Goal: Book appointment/travel/reservation

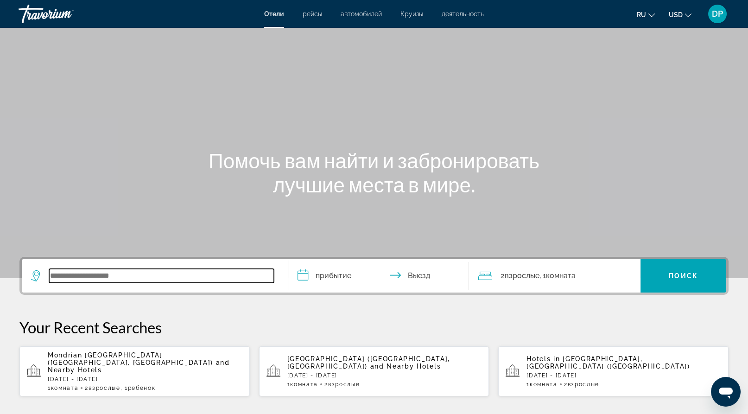
click at [135, 283] on input "Search widget" at bounding box center [161, 276] width 225 height 14
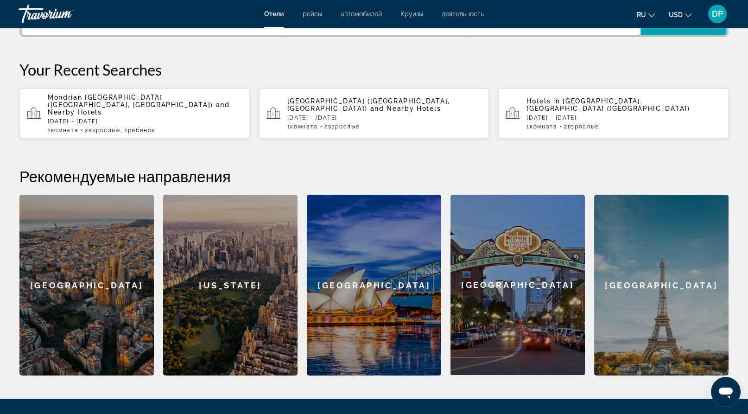
scroll to position [283, 0]
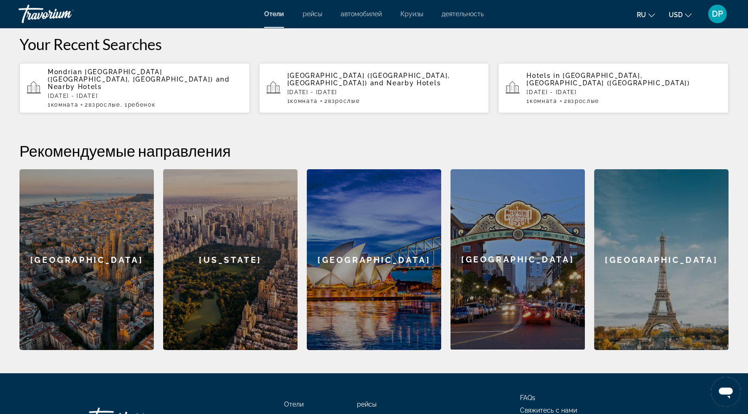
type input "*"
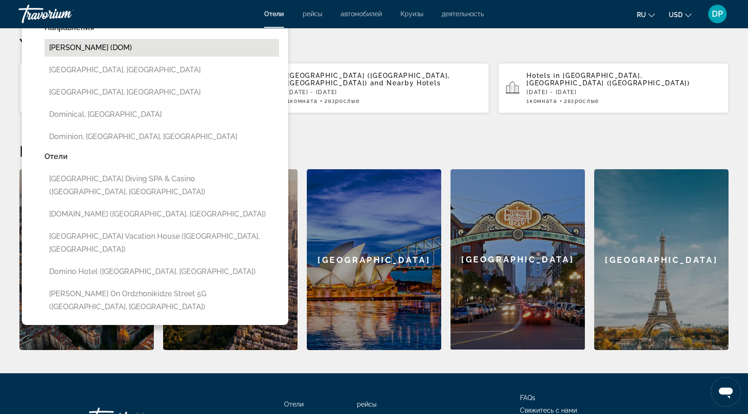
click at [110, 57] on button "[PERSON_NAME] (DOM)" at bounding box center [162, 48] width 235 height 18
type input "**********"
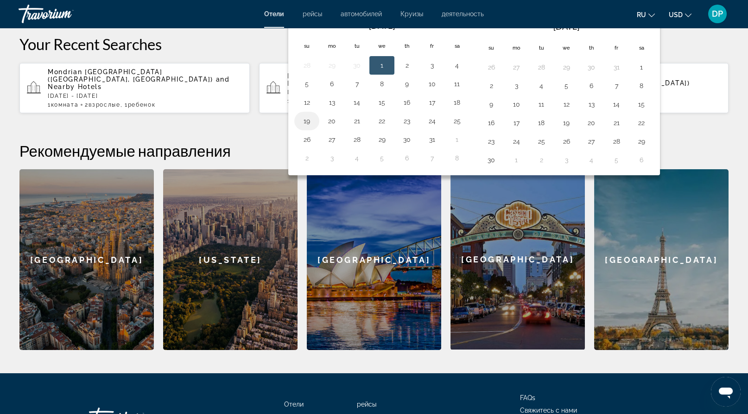
click at [308, 128] on button "19" at bounding box center [307, 121] width 15 height 13
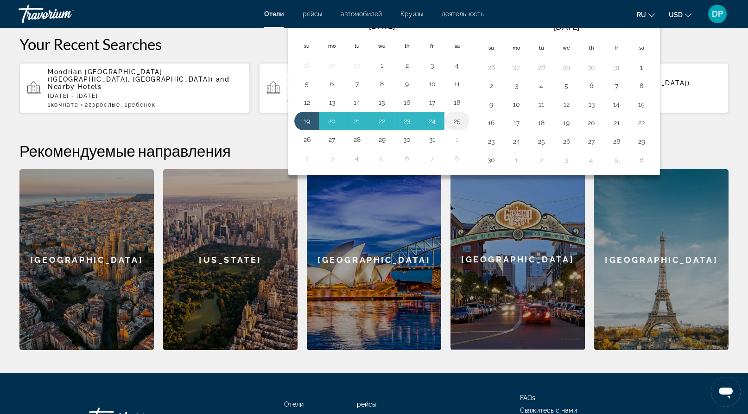
click at [465, 128] on button "25" at bounding box center [457, 121] width 15 height 13
type input "**********"
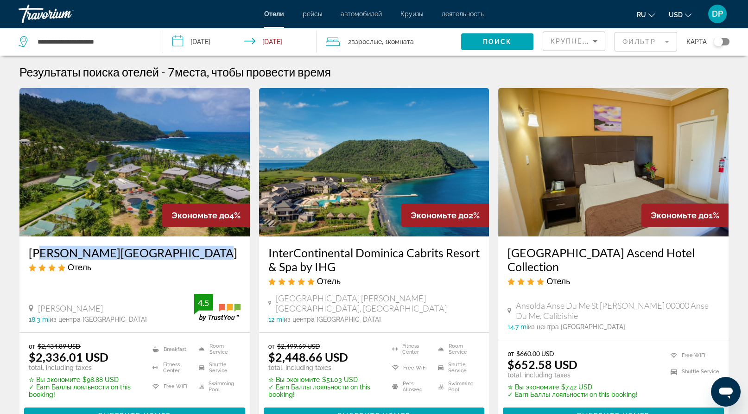
drag, startPoint x: 39, startPoint y: 319, endPoint x: 217, endPoint y: 314, distance: 177.2
copy h3 "[GEOGRAPHIC_DATA]"
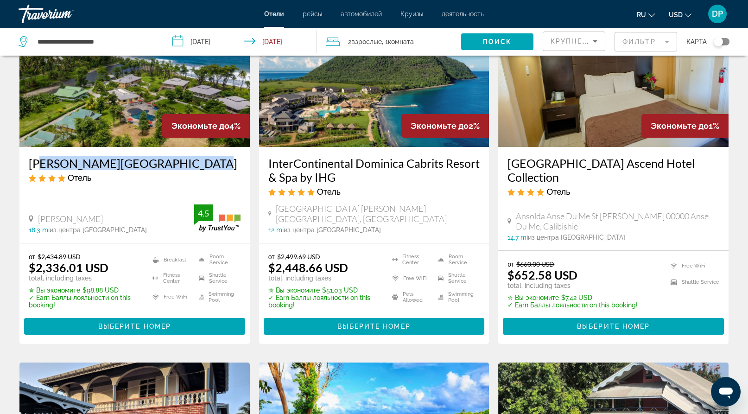
scroll to position [100, 0]
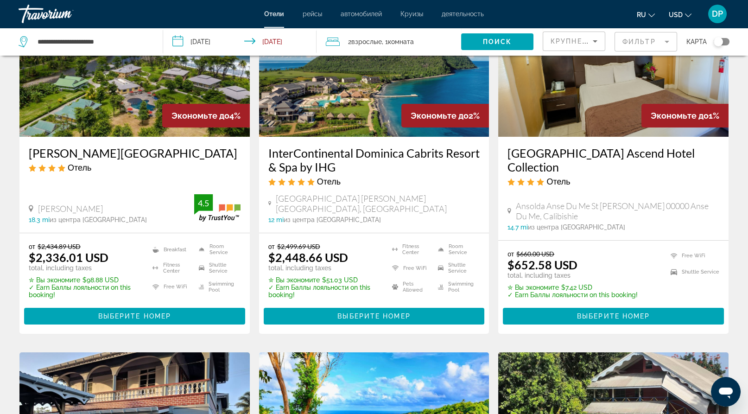
click at [243, 334] on div "от $2,434.89 USD $2,336.01 USD total, including taxes ✮ Вы экономите $98.88 USD…" at bounding box center [134, 283] width 230 height 101
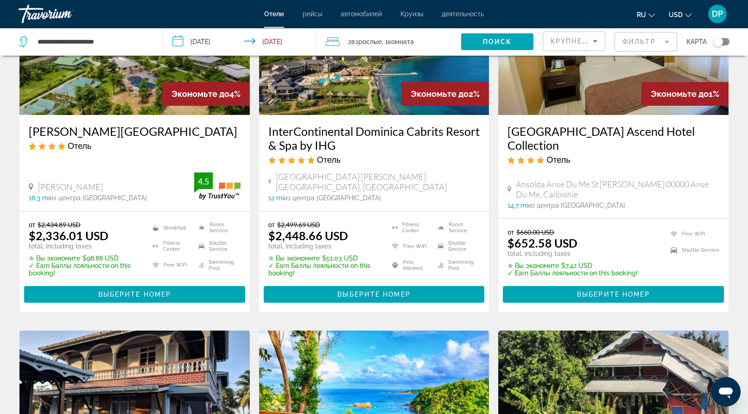
scroll to position [123, 0]
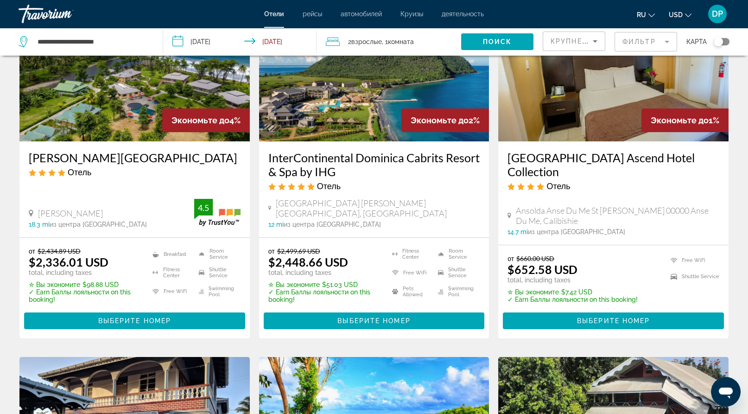
click at [191, 203] on div "[PERSON_NAME][GEOGRAPHIC_DATA] Отель [PERSON_NAME] 18.3 mi из центра [GEOGRAPHI…" at bounding box center [134, 189] width 230 height 96
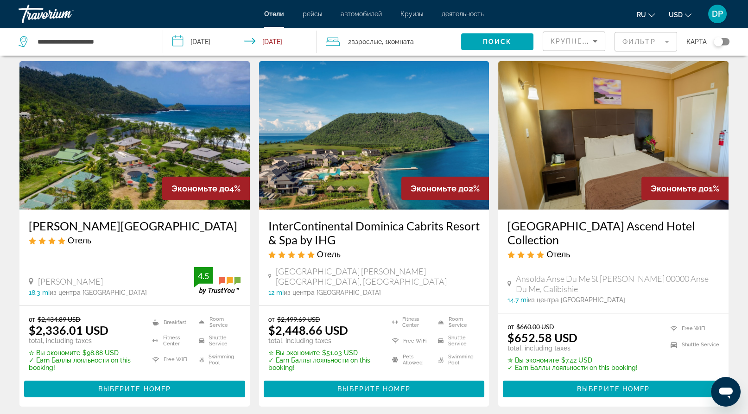
scroll to position [0, 0]
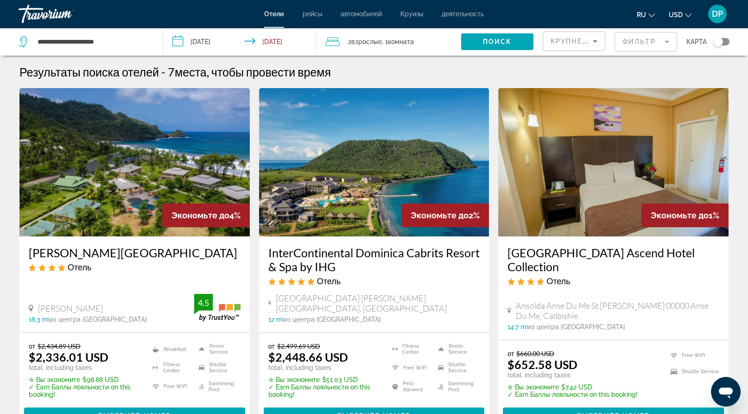
click at [212, 52] on input "**********" at bounding box center [242, 43] width 158 height 31
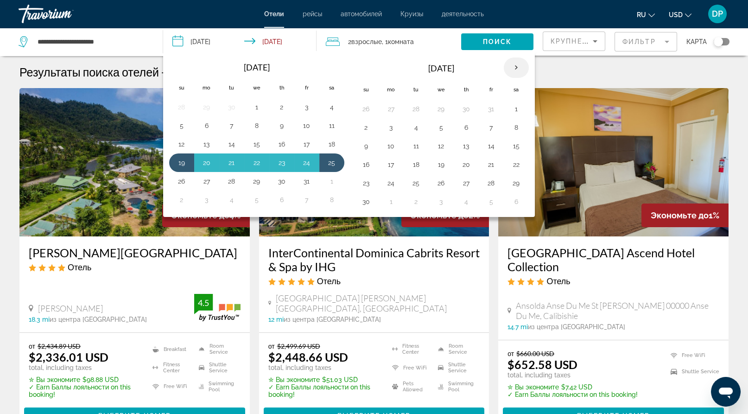
click at [529, 78] on th "Next month" at bounding box center [516, 67] width 25 height 20
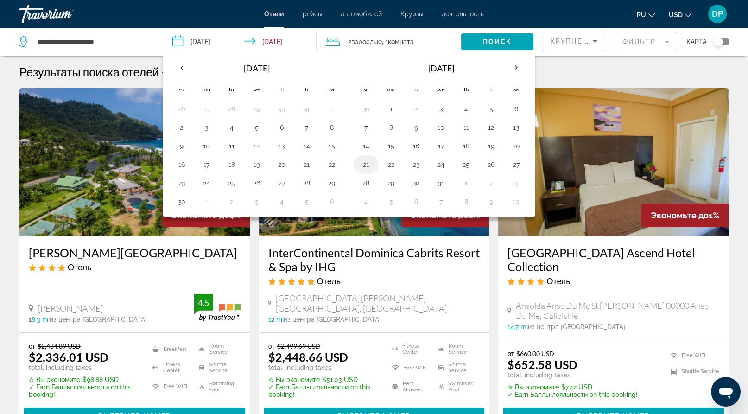
click at [374, 171] on button "21" at bounding box center [366, 164] width 15 height 13
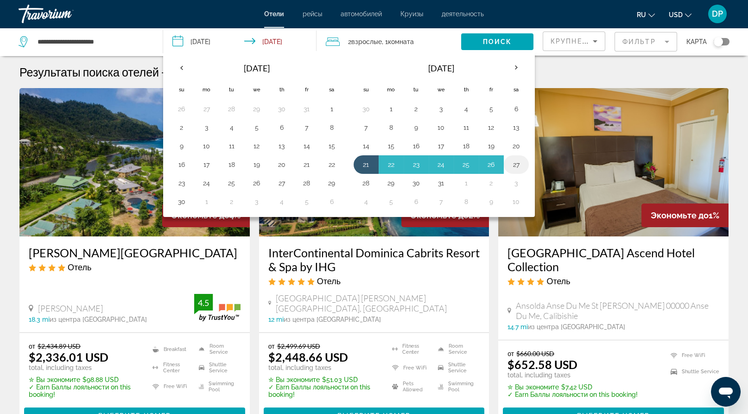
click at [524, 171] on button "27" at bounding box center [516, 164] width 15 height 13
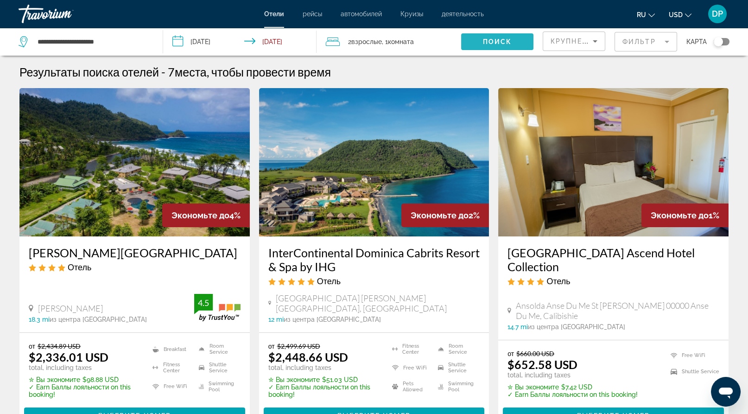
click at [483, 45] on span "Поиск" at bounding box center [497, 41] width 29 height 7
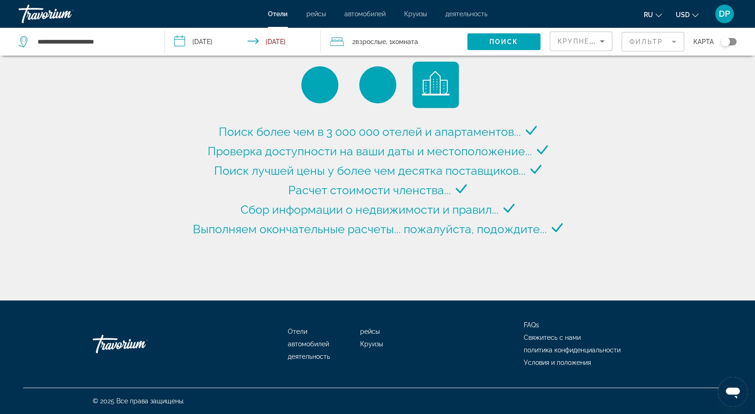
click at [217, 50] on input "**********" at bounding box center [245, 43] width 160 height 31
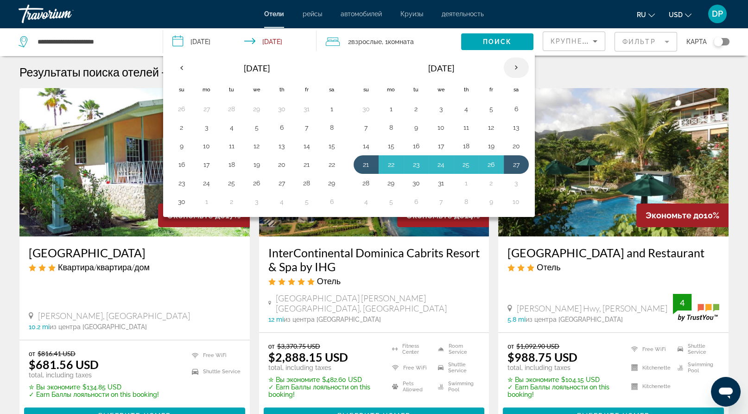
click at [529, 78] on th "Next month" at bounding box center [516, 67] width 25 height 20
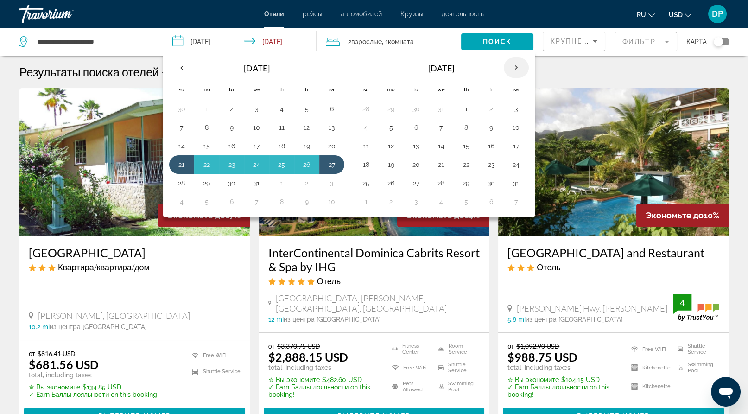
click at [529, 78] on th "Next month" at bounding box center [516, 67] width 25 height 20
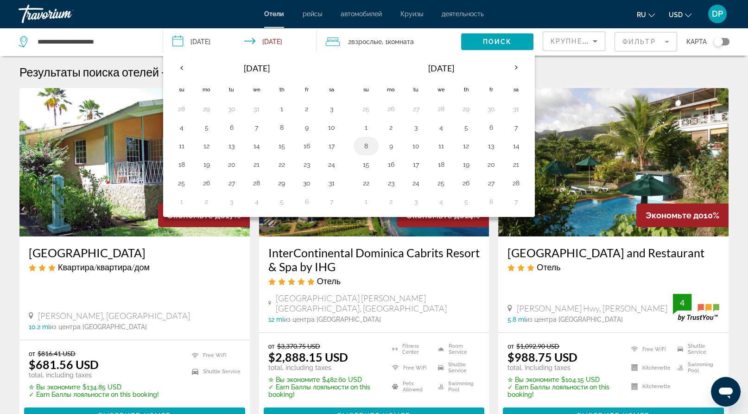
click at [374, 153] on button "8" at bounding box center [366, 146] width 15 height 13
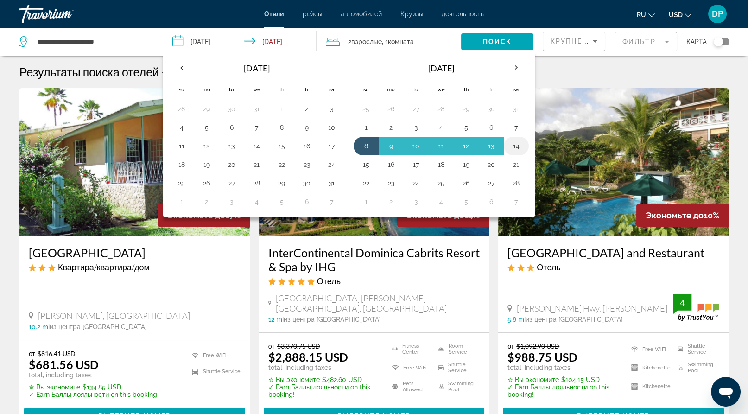
click at [524, 153] on button "14" at bounding box center [516, 146] width 15 height 13
type input "**********"
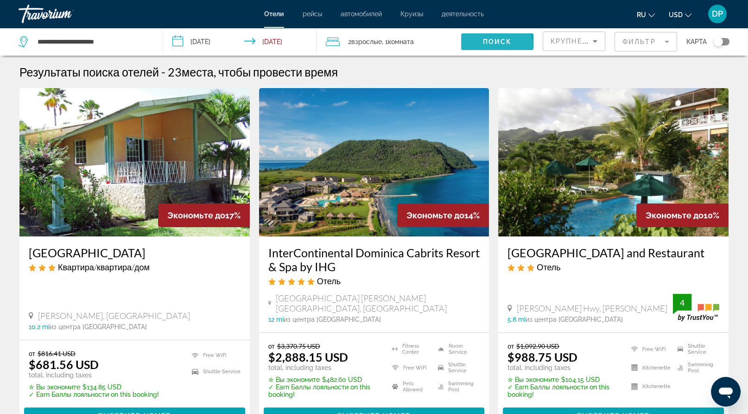
click at [483, 45] on span "Поиск" at bounding box center [497, 41] width 29 height 7
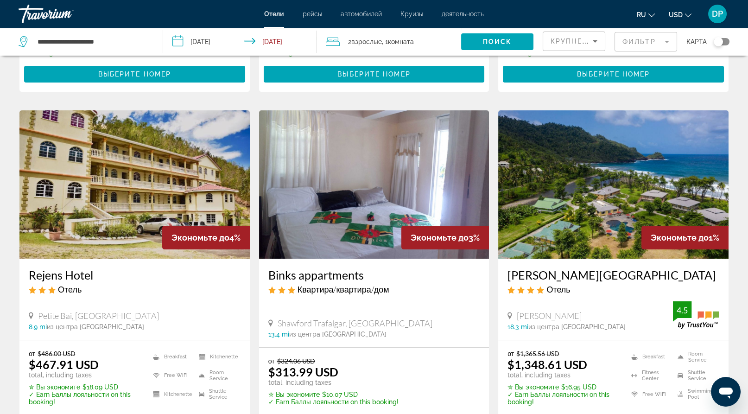
scroll to position [692, 0]
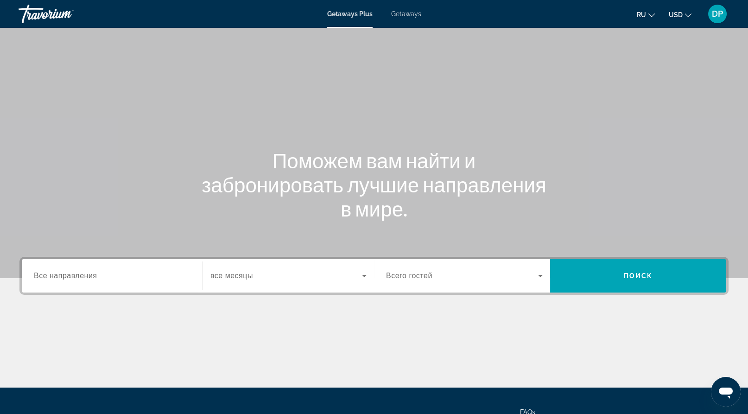
click at [465, 289] on div "Search widget" at bounding box center [464, 276] width 157 height 26
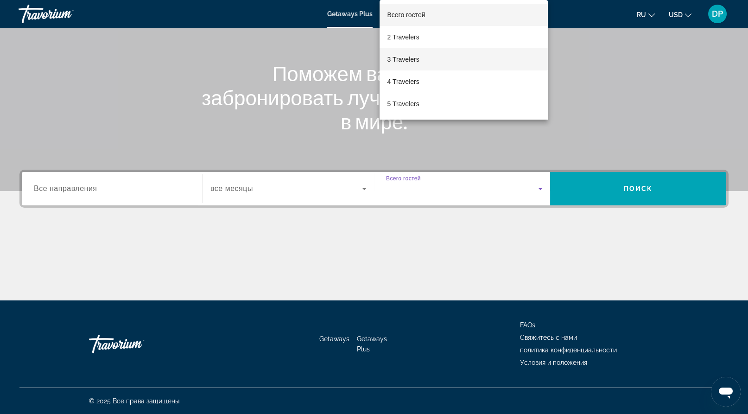
scroll to position [110, 0]
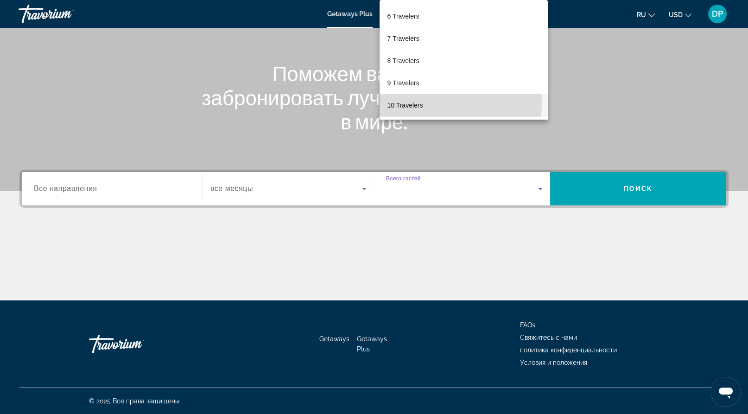
click at [422, 102] on span "10 Travelers" at bounding box center [405, 105] width 36 height 11
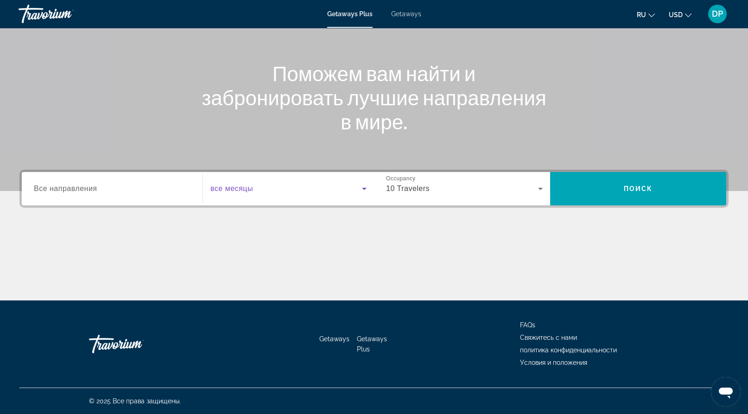
click at [287, 183] on span "Search widget" at bounding box center [287, 188] width 152 height 11
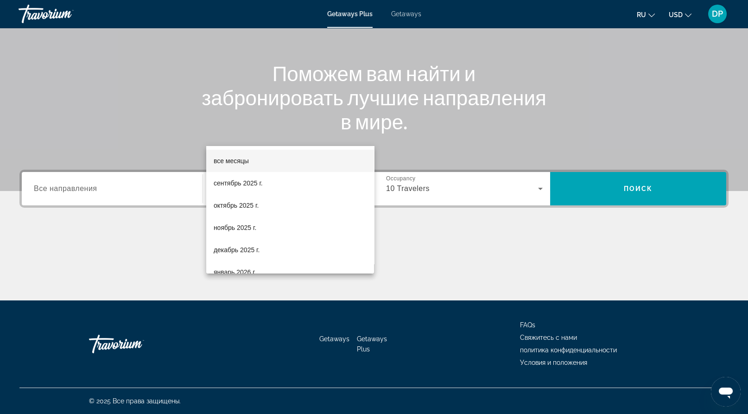
scroll to position [211, 0]
click at [242, 269] on span "январь 2026 г." at bounding box center [235, 272] width 43 height 11
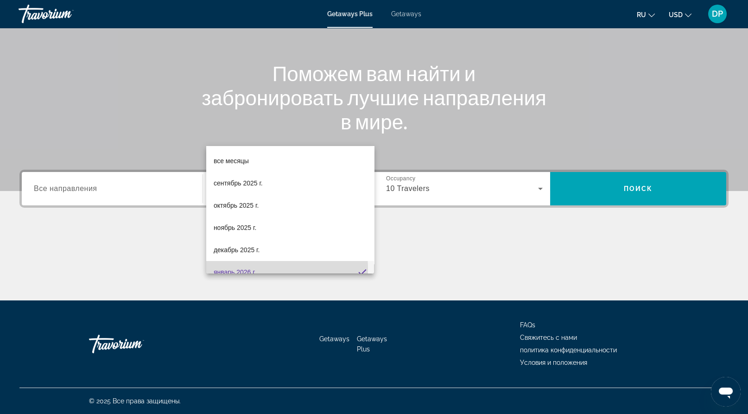
scroll to position [9, 0]
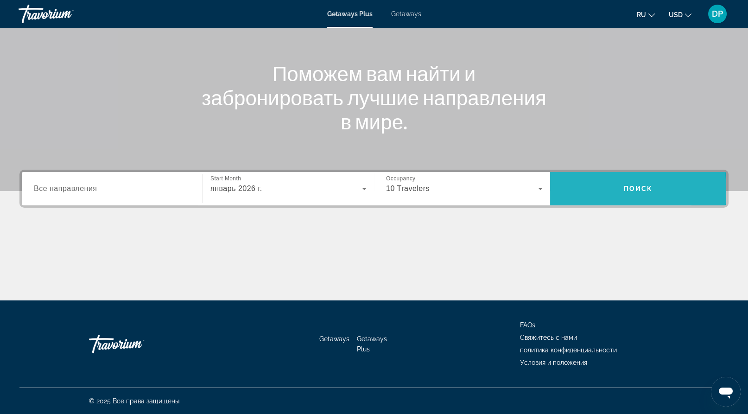
click at [589, 178] on span "Search widget" at bounding box center [638, 189] width 176 height 22
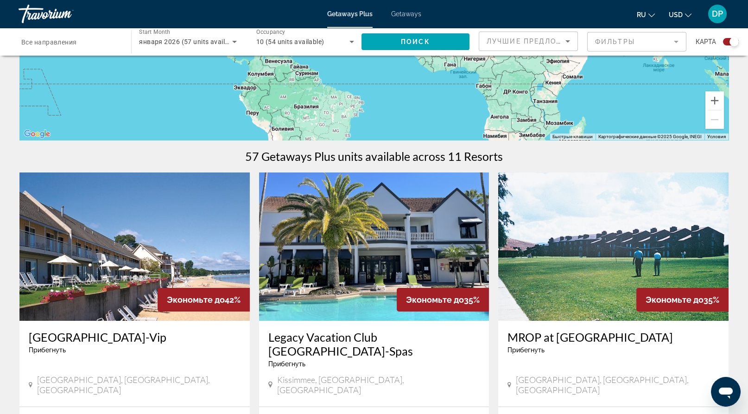
scroll to position [271, 0]
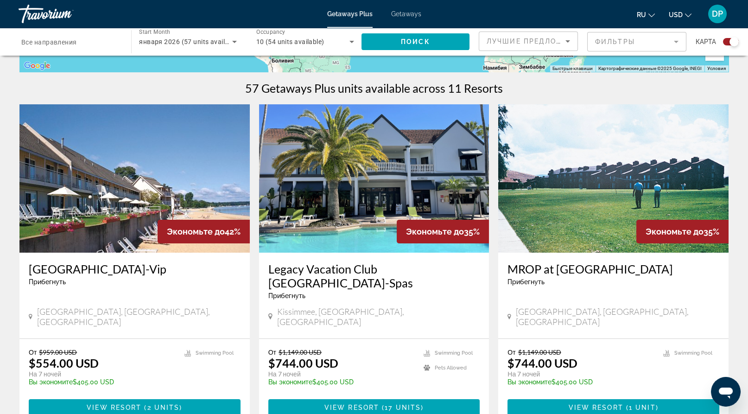
click at [366, 251] on img "Main content" at bounding box center [374, 178] width 230 height 148
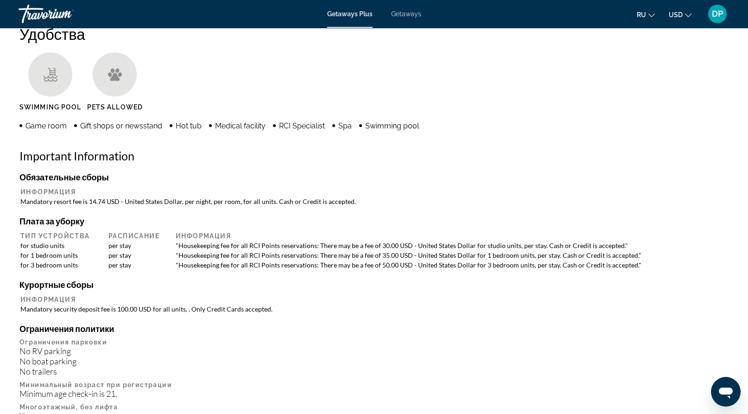
scroll to position [661, 0]
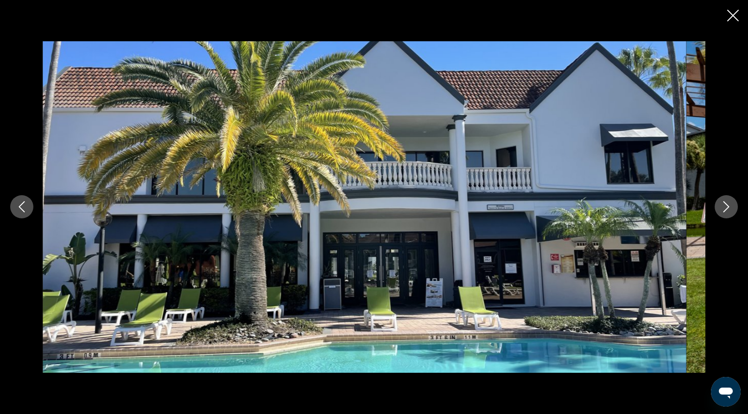
click at [715, 217] on button "Next image" at bounding box center [726, 206] width 23 height 23
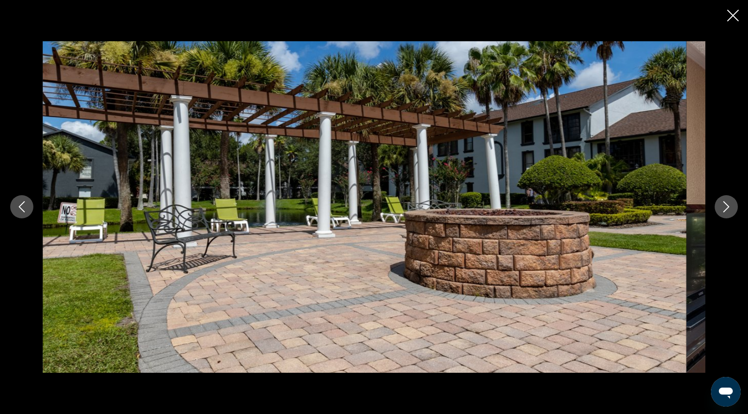
click at [715, 217] on button "Next image" at bounding box center [726, 206] width 23 height 23
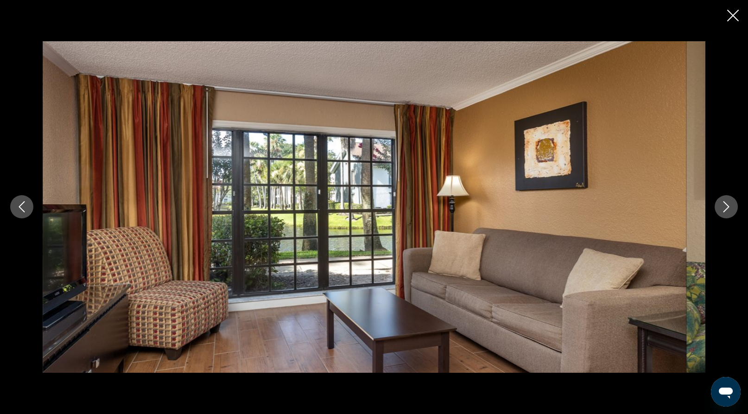
click at [715, 217] on button "Next image" at bounding box center [726, 206] width 23 height 23
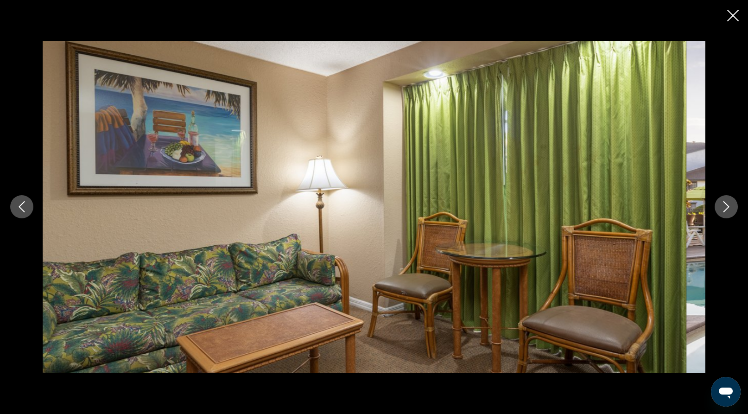
click at [715, 217] on button "Next image" at bounding box center [726, 206] width 23 height 23
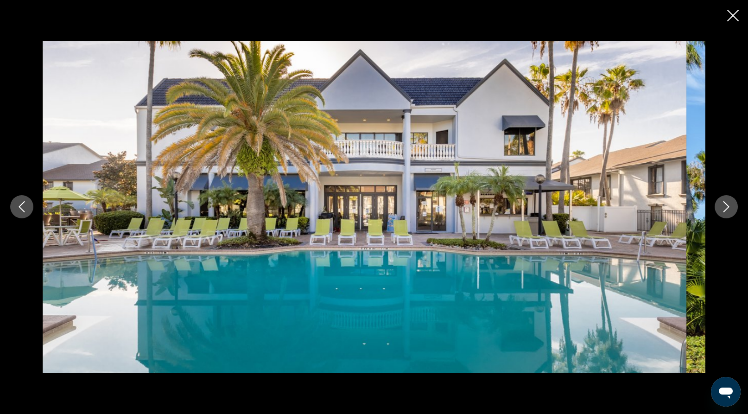
click at [731, 21] on icon "Close slideshow" at bounding box center [733, 16] width 12 height 12
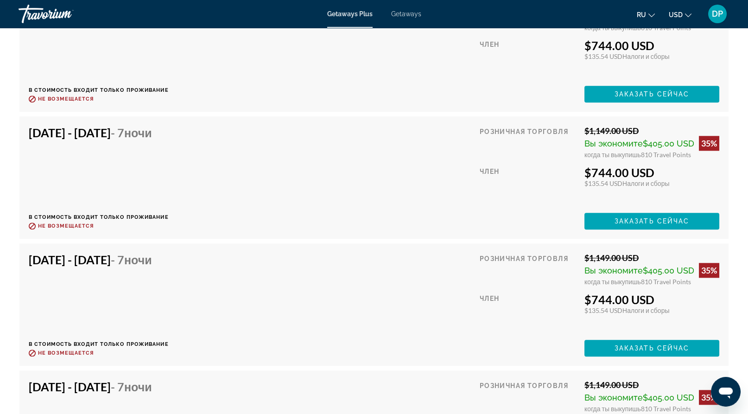
scroll to position [2325, 0]
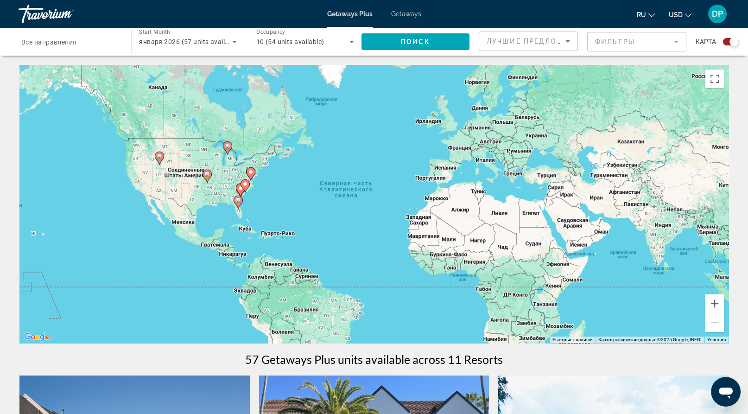
click at [410, 17] on span "Getaways" at bounding box center [406, 13] width 30 height 7
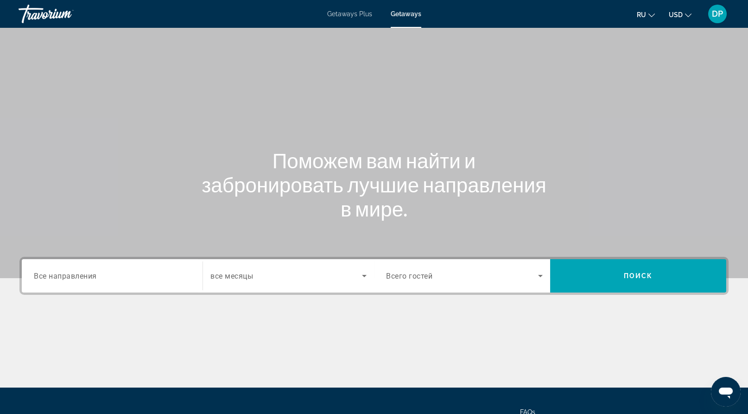
click at [253, 281] on span "все месяцы" at bounding box center [232, 276] width 43 height 9
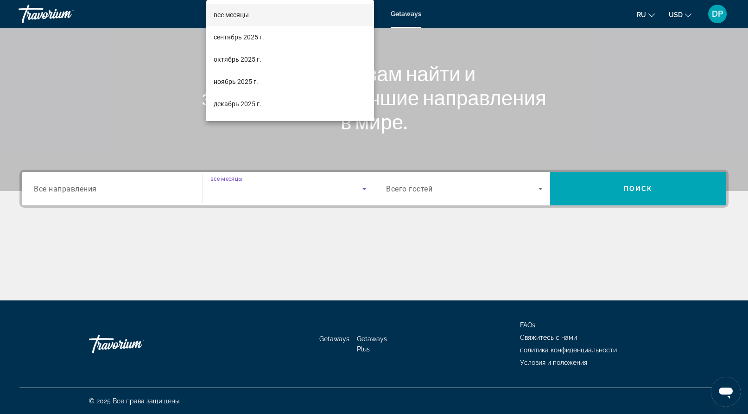
scroll to position [212, 0]
click at [450, 145] on div at bounding box center [374, 207] width 748 height 414
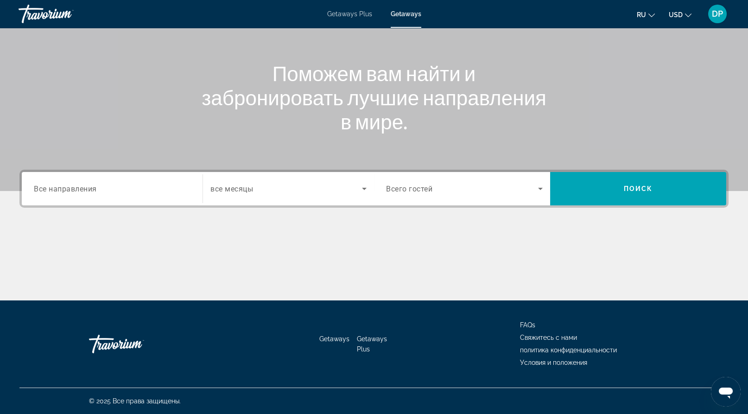
click at [95, 184] on span "Все направления" at bounding box center [65, 188] width 63 height 9
click at [95, 184] on input "Destination Все направления" at bounding box center [112, 189] width 157 height 11
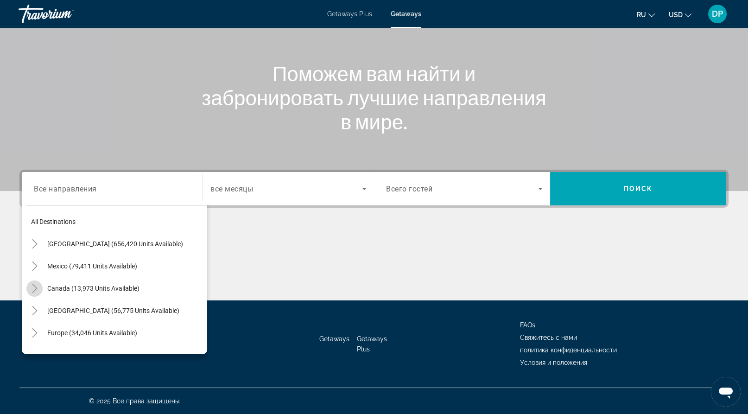
click at [41, 281] on mat-icon "Toggle Canada (13,973 units available)" at bounding box center [34, 289] width 16 height 16
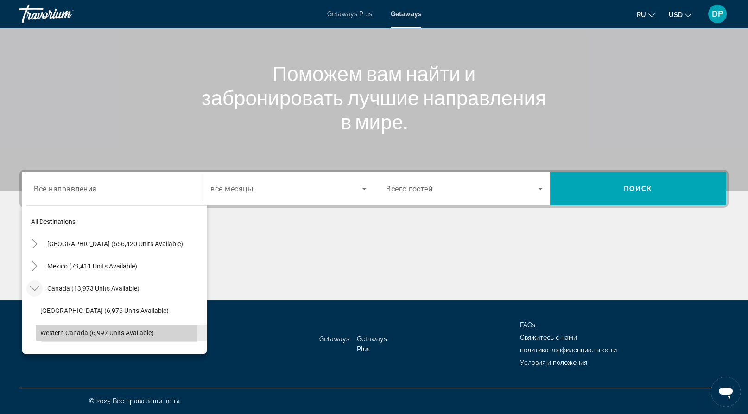
click at [68, 329] on span "Western Canada (6,997 units available)" at bounding box center [97, 332] width 114 height 7
type input "**********"
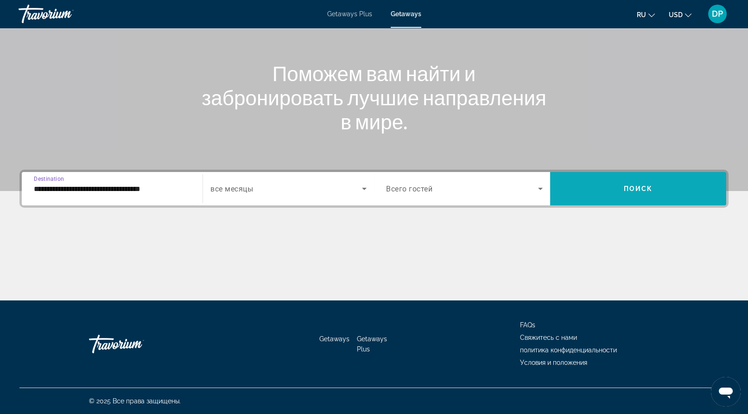
click at [627, 185] on span "Поиск" at bounding box center [638, 188] width 29 height 7
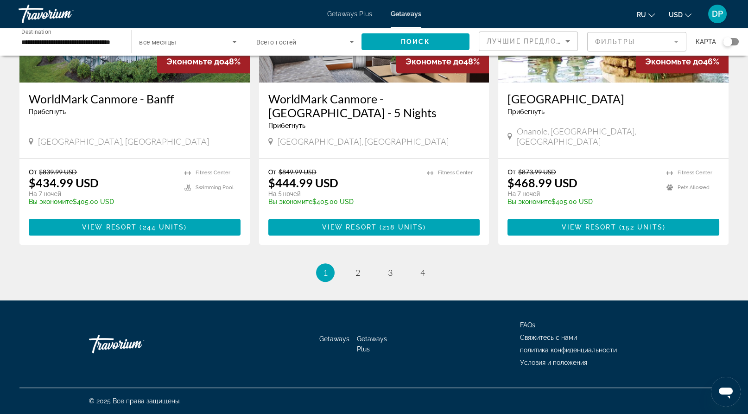
scroll to position [1341, 0]
click at [76, 83] on img "Main content" at bounding box center [134, 8] width 230 height 148
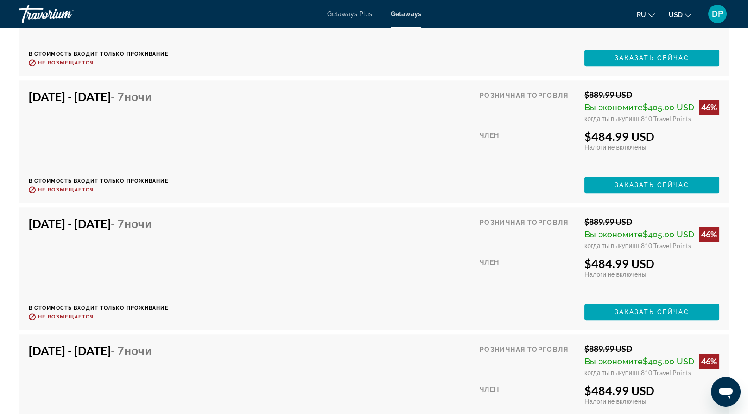
scroll to position [2505, 0]
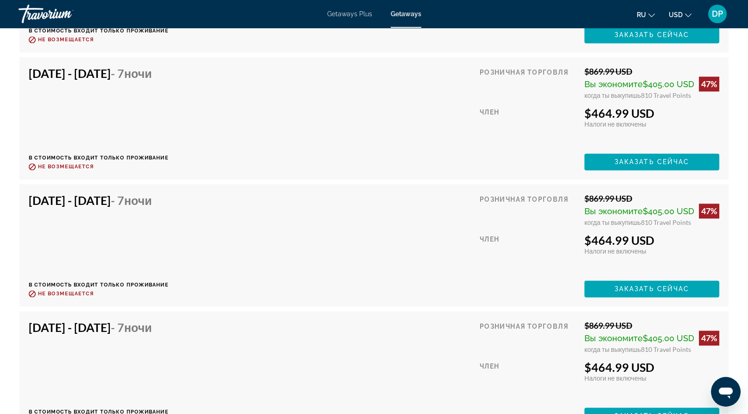
scroll to position [3439, 0]
